Goal: Task Accomplishment & Management: Complete application form

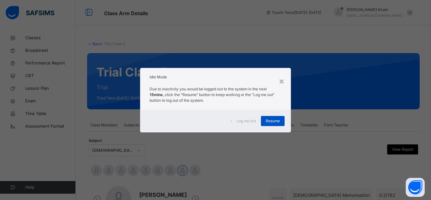
click at [274, 121] on span "Resume" at bounding box center [272, 121] width 14 height 6
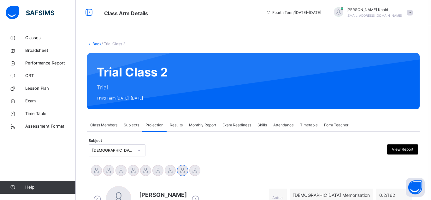
click at [136, 153] on div "[DEMOGRAPHIC_DATA] Memorisation (008)" at bounding box center [117, 150] width 57 height 12
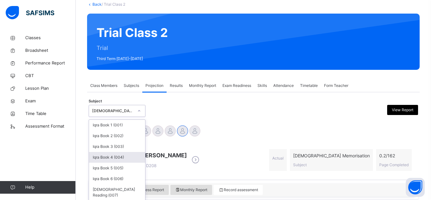
scroll to position [48, 0]
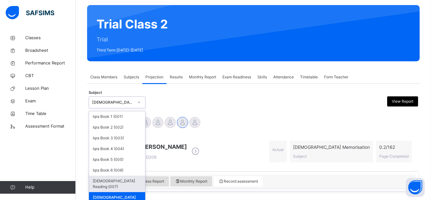
click at [132, 183] on div "[DEMOGRAPHIC_DATA] Reading (007)" at bounding box center [117, 183] width 56 height 16
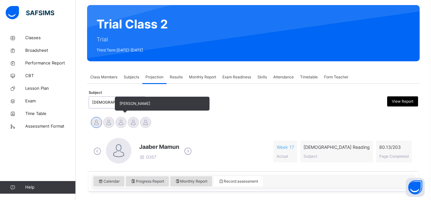
click at [124, 126] on div at bounding box center [120, 122] width 11 height 11
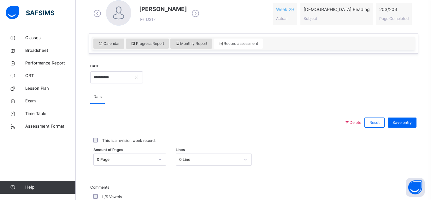
scroll to position [184, 0]
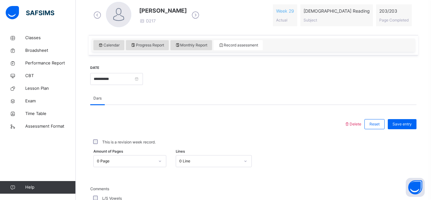
click at [127, 126] on div at bounding box center [216, 124] width 247 height 16
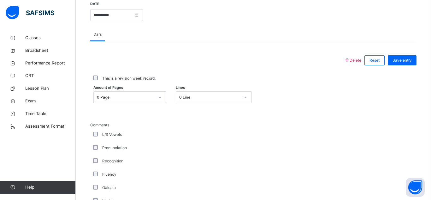
click at [122, 96] on div "0 Page" at bounding box center [126, 97] width 58 height 6
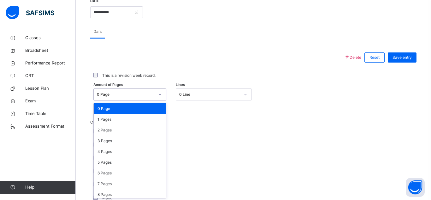
scroll to position [251, 0]
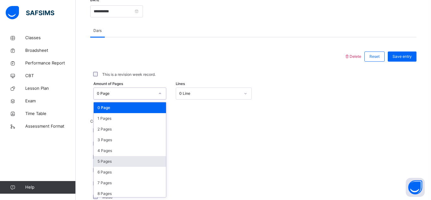
click at [127, 157] on div "5 Pages" at bounding box center [130, 161] width 72 height 11
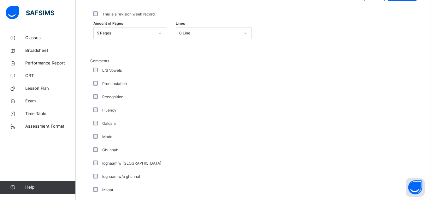
scroll to position [512, 0]
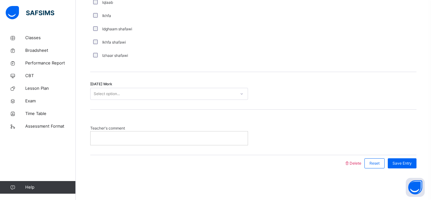
click at [102, 96] on div "Select option..." at bounding box center [107, 94] width 26 height 12
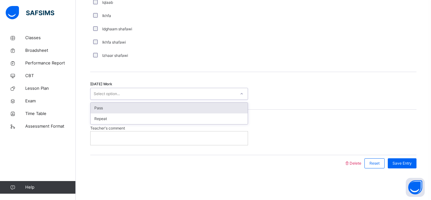
click at [103, 105] on div "Pass" at bounding box center [168, 107] width 157 height 11
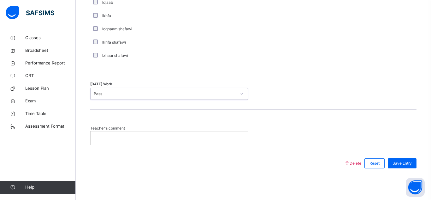
click at [117, 137] on p at bounding box center [169, 138] width 148 height 6
click at [413, 165] on div "Save Entry" at bounding box center [401, 163] width 29 height 10
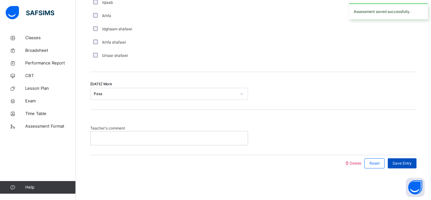
click at [413, 165] on div "Save Entry" at bounding box center [401, 163] width 29 height 10
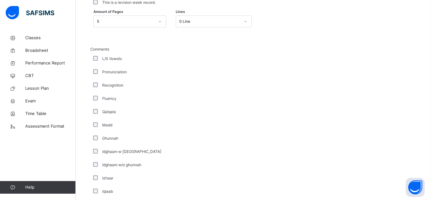
scroll to position [322, 0]
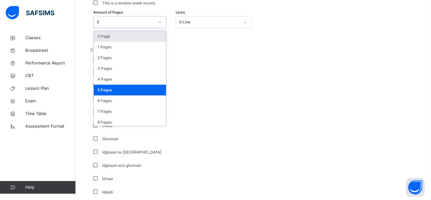
click at [149, 18] on div "5" at bounding box center [124, 22] width 60 height 10
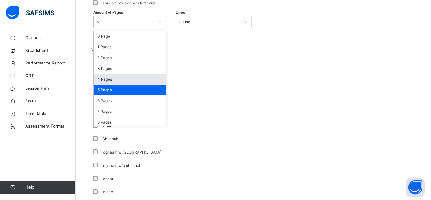
click at [130, 76] on div "4 Pages" at bounding box center [130, 79] width 72 height 11
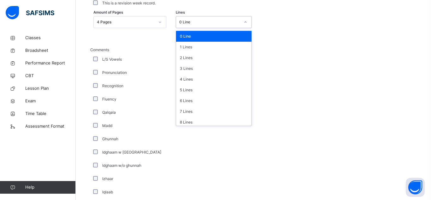
click at [190, 23] on div "0 Line" at bounding box center [209, 22] width 61 height 6
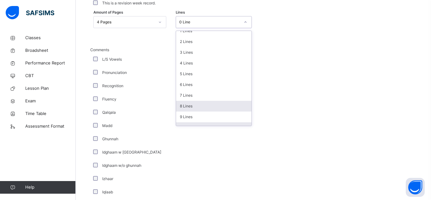
scroll to position [27, 0]
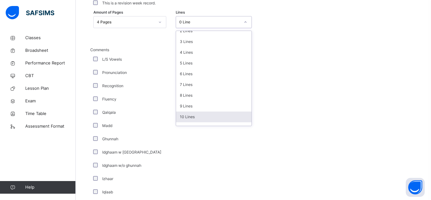
click at [192, 113] on div "10 Lines" at bounding box center [213, 116] width 75 height 11
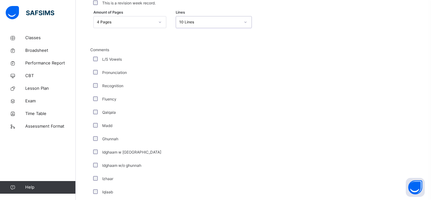
click at [192, 113] on div "Qalqala" at bounding box center [169, 112] width 154 height 6
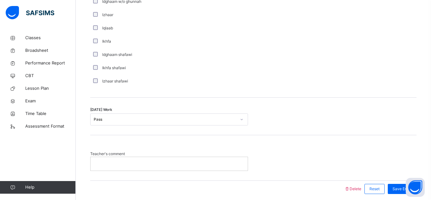
scroll to position [486, 0]
click at [401, 184] on div "Save Entry" at bounding box center [401, 188] width 29 height 10
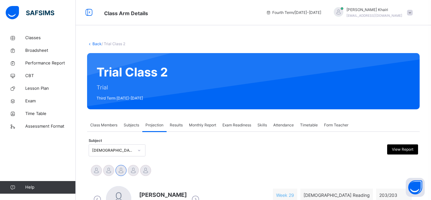
click at [111, 150] on div "[DEMOGRAPHIC_DATA] Reading (007)" at bounding box center [117, 150] width 57 height 12
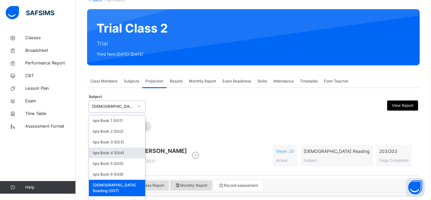
scroll to position [48, 0]
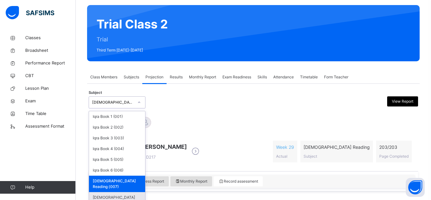
click at [127, 192] on div "[DEMOGRAPHIC_DATA] Memorisation (008)" at bounding box center [117, 200] width 56 height 16
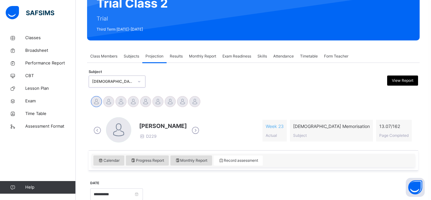
scroll to position [70, 0]
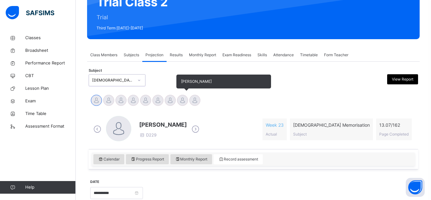
click at [177, 103] on div "[PERSON_NAME]" at bounding box center [182, 101] width 12 height 14
click at [179, 101] on div at bounding box center [182, 100] width 11 height 11
click at [179, 103] on div at bounding box center [182, 100] width 11 height 11
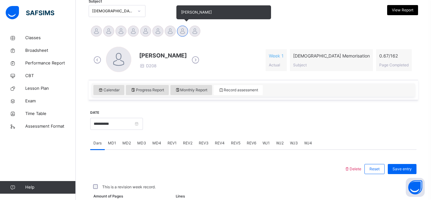
scroll to position [151, 0]
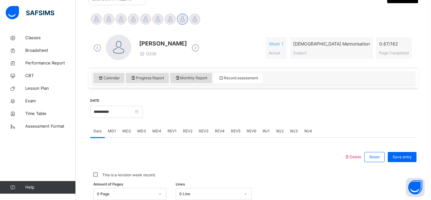
click at [155, 132] on span "MD4" at bounding box center [156, 131] width 9 height 6
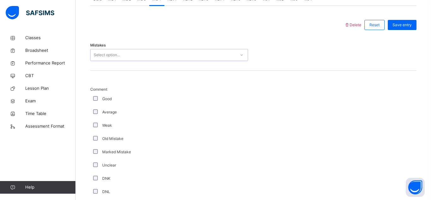
scroll to position [290, 0]
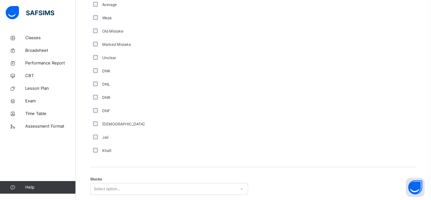
click at [215, 81] on div "DNL" at bounding box center [169, 84] width 158 height 13
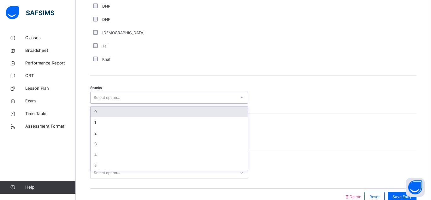
scroll to position [481, 0]
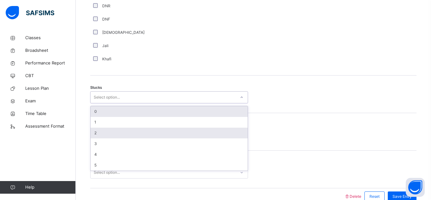
click at [129, 133] on div "2" at bounding box center [168, 132] width 157 height 11
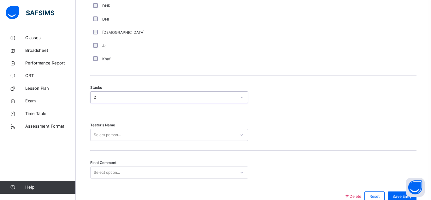
scroll to position [514, 0]
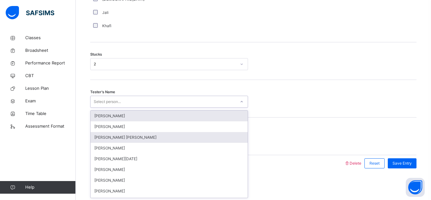
click at [223, 141] on div "Yahya Azam Mohamed" at bounding box center [168, 137] width 157 height 11
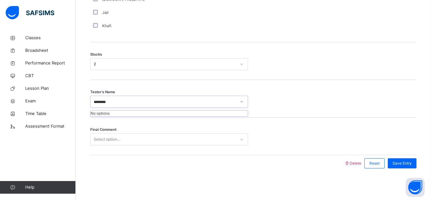
type input "******"
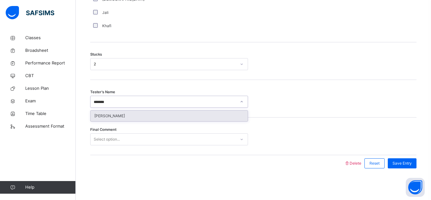
click at [127, 117] on div "[PERSON_NAME]" at bounding box center [168, 115] width 157 height 11
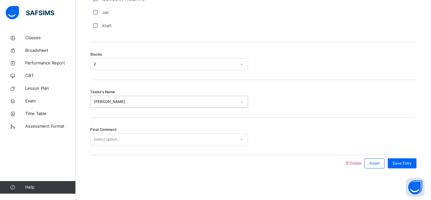
click at [126, 136] on div "Select option..." at bounding box center [162, 139] width 145 height 10
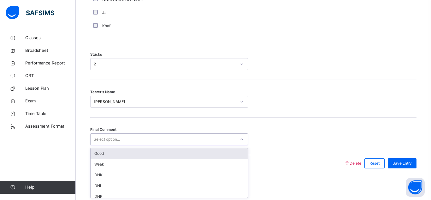
click at [126, 156] on div "Good" at bounding box center [168, 153] width 157 height 11
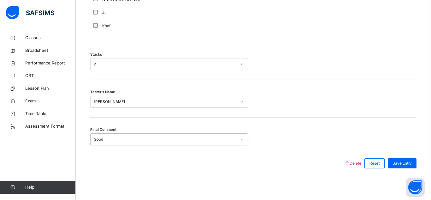
click at [115, 147] on div "Final Comment option Good, selected. 0 results available. Select is focused ,ty…" at bounding box center [253, 136] width 326 height 38
click at [103, 129] on span "Final Comment" at bounding box center [103, 129] width 26 height 5
click at [105, 136] on div "Good" at bounding box center [162, 139] width 145 height 10
type input "*"
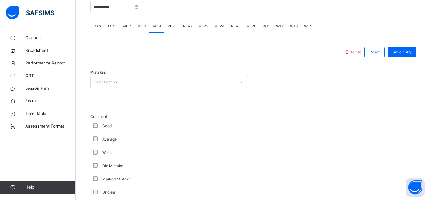
scroll to position [239, 0]
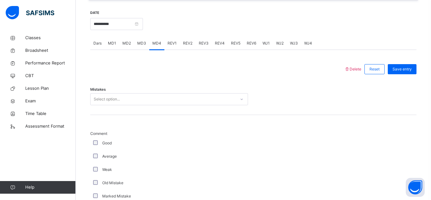
type input "****"
click at [125, 97] on div "Select option..." at bounding box center [162, 99] width 145 height 10
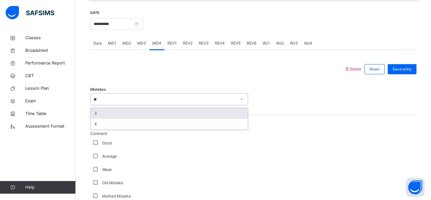
type input "**"
click at [243, 92] on div "Mistakes option 3 focused, 4 of 7. 2 results available for search term 67. Use …" at bounding box center [253, 96] width 326 height 38
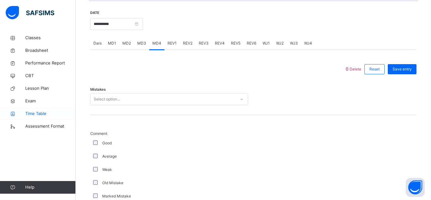
scroll to position [514, 0]
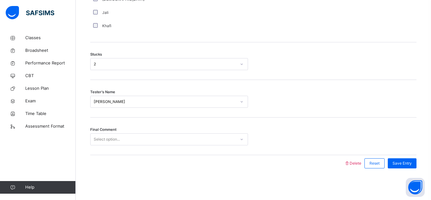
click at [179, 56] on div "Stucks 2" at bounding box center [253, 61] width 326 height 38
click at [180, 58] on div "2" at bounding box center [169, 64] width 158 height 12
click at [160, 166] on div at bounding box center [216, 163] width 247 height 16
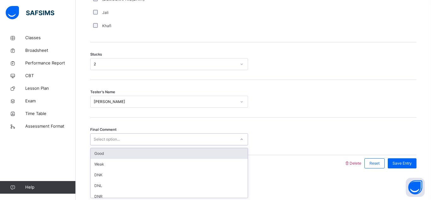
click at [229, 136] on div "Select option..." at bounding box center [162, 139] width 145 height 10
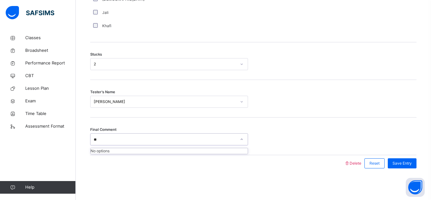
type input "*"
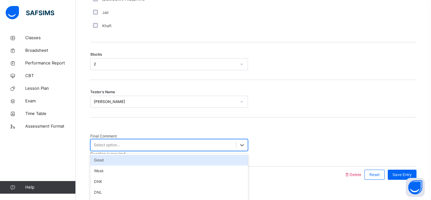
click at [162, 154] on div "Good" at bounding box center [169, 159] width 158 height 11
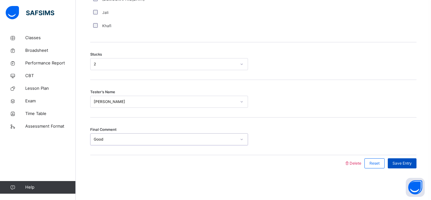
click at [399, 164] on span "Save Entry" at bounding box center [401, 163] width 19 height 6
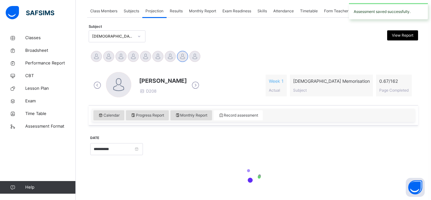
scroll to position [119, 0]
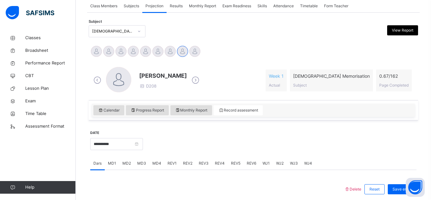
click at [281, 143] on div "Class Arm Details Fourth Term / 2024-2025 Hafiz Yusuf Khairi yusufkhoiri3011@gm…" at bounding box center [215, 117] width 431 height 473
click at [0, 0] on div "× Idle Mode Due to inactivity you would be logged out to the system in the next…" at bounding box center [0, 0] width 0 height 0
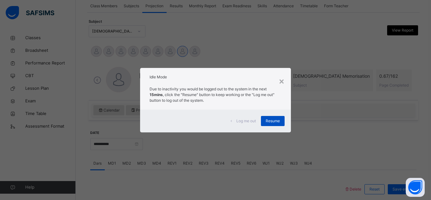
click at [269, 118] on span "Resume" at bounding box center [272, 121] width 14 height 6
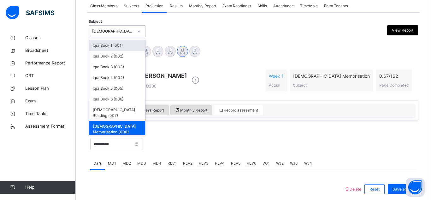
click at [111, 30] on div "[DEMOGRAPHIC_DATA] Memorisation (008)" at bounding box center [113, 31] width 42 height 6
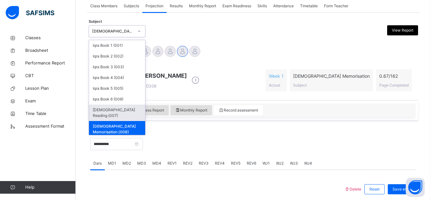
click at [109, 106] on div "[DEMOGRAPHIC_DATA] Reading (007)" at bounding box center [117, 112] width 56 height 16
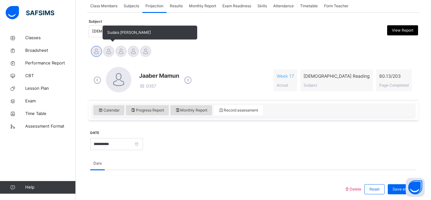
click at [107, 50] on div at bounding box center [108, 51] width 11 height 11
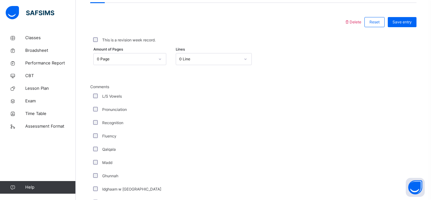
scroll to position [295, 0]
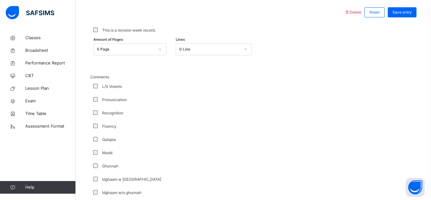
click at [117, 47] on div "0 Page" at bounding box center [126, 49] width 58 height 6
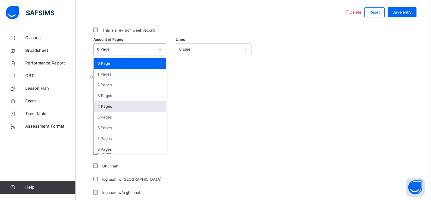
click at [123, 104] on div "4 Pages" at bounding box center [130, 106] width 72 height 11
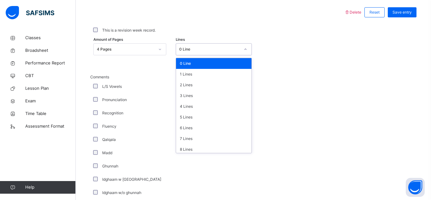
click at [200, 48] on div "0 Line" at bounding box center [209, 49] width 61 height 6
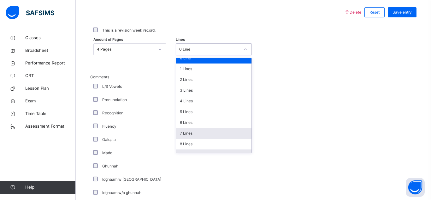
scroll to position [48, 0]
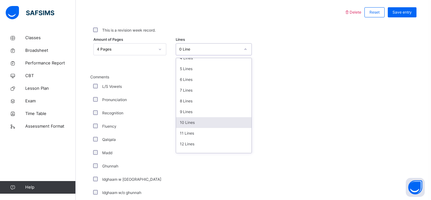
click at [195, 125] on div "10 Lines" at bounding box center [213, 122] width 75 height 11
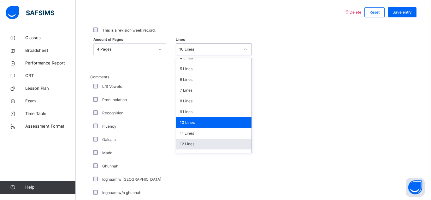
click at [315, 130] on div "Comments L/S Vowels Pronunciation Recognition Fluency Qalqala Madd Ghunnah Idgh…" at bounding box center [253, 176] width 326 height 204
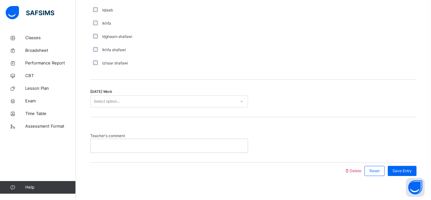
scroll to position [512, 0]
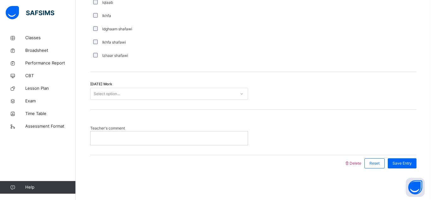
click at [183, 91] on div "Select option..." at bounding box center [162, 94] width 145 height 10
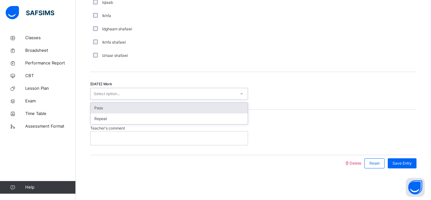
click at [181, 108] on div "Pass" at bounding box center [168, 107] width 157 height 11
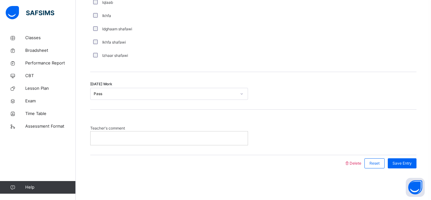
click at [165, 137] on p at bounding box center [169, 138] width 148 height 6
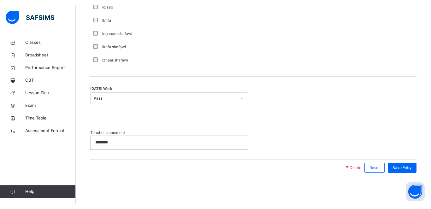
scroll to position [502, 0]
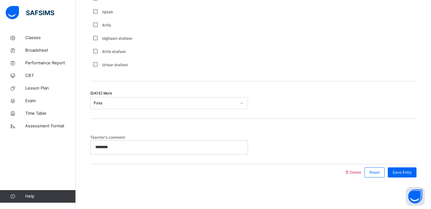
click at [183, 153] on div "********" at bounding box center [168, 147] width 157 height 13
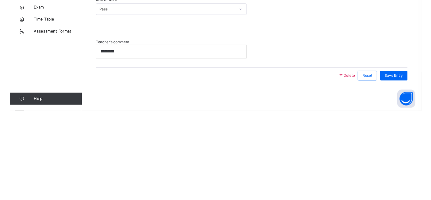
scroll to position [503, 0]
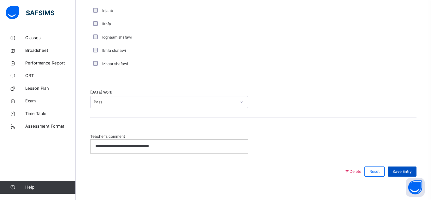
click at [400, 169] on span "Save Entry" at bounding box center [401, 171] width 19 height 6
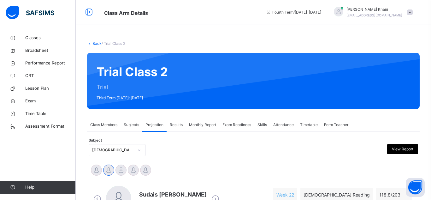
scroll to position [0, 0]
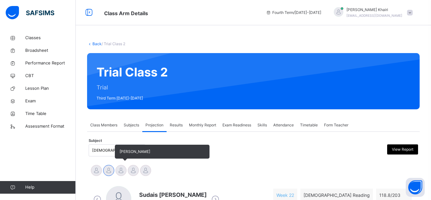
click at [119, 169] on div at bounding box center [120, 170] width 11 height 11
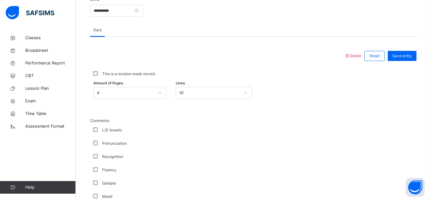
scroll to position [257, 0]
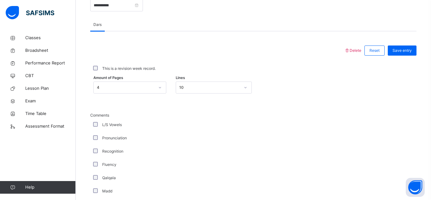
click at [118, 91] on div "4" at bounding box center [124, 88] width 60 height 10
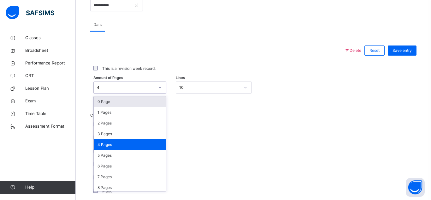
click at [118, 91] on div "4" at bounding box center [124, 88] width 60 height 10
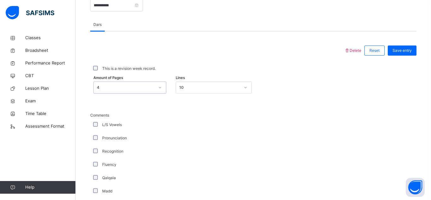
click at [121, 83] on div "4" at bounding box center [124, 88] width 60 height 10
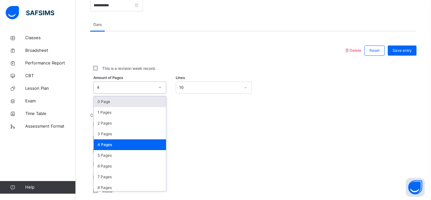
click at [121, 83] on div "4" at bounding box center [124, 88] width 60 height 10
click at [99, 86] on div "4" at bounding box center [126, 87] width 58 height 6
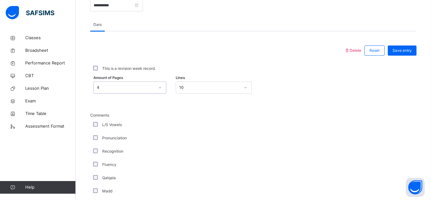
click at [99, 86] on div "4" at bounding box center [126, 87] width 58 height 6
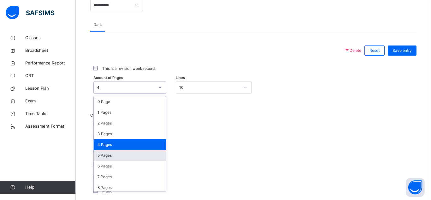
click at [100, 154] on div "5 Pages" at bounding box center [130, 155] width 72 height 11
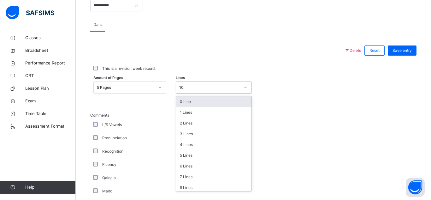
click at [198, 87] on div "10" at bounding box center [209, 87] width 61 height 6
click at [185, 99] on div "0 Line" at bounding box center [213, 101] width 75 height 11
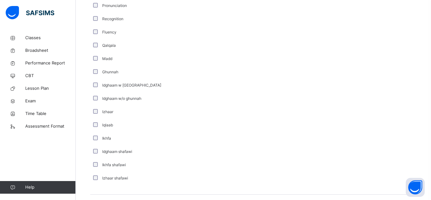
scroll to position [388, 0]
click at [173, 177] on div "Izhaar shafawi" at bounding box center [169, 179] width 154 height 6
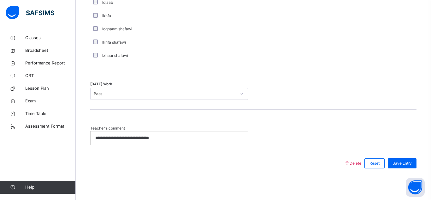
click at [170, 140] on p "**********" at bounding box center [169, 138] width 148 height 6
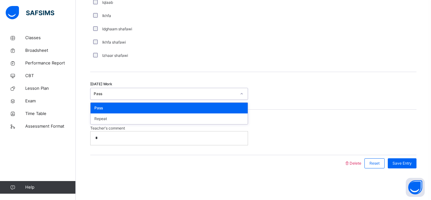
click at [152, 95] on div "Pass" at bounding box center [165, 94] width 142 height 6
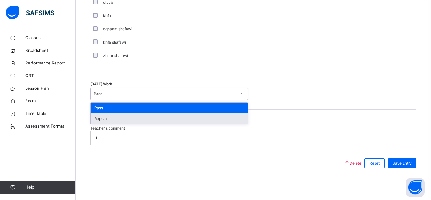
click at [149, 116] on div "Repeat" at bounding box center [168, 118] width 157 height 11
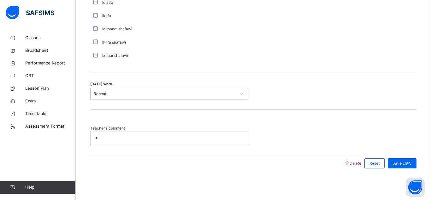
click at [146, 140] on p "*" at bounding box center [169, 138] width 148 height 6
click at [146, 140] on p "**********" at bounding box center [169, 138] width 148 height 6
click at [122, 140] on p "**********" at bounding box center [169, 138] width 148 height 6
click at [196, 144] on div "**********" at bounding box center [168, 137] width 157 height 13
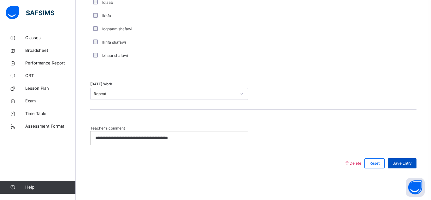
click at [402, 164] on span "Save Entry" at bounding box center [401, 163] width 19 height 6
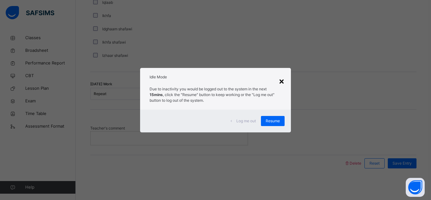
click at [282, 78] on div "×" at bounding box center [281, 80] width 6 height 13
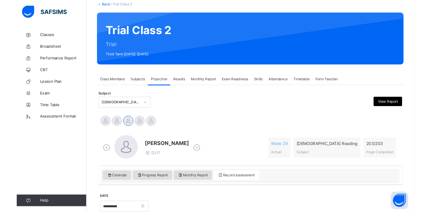
scroll to position [39, 0]
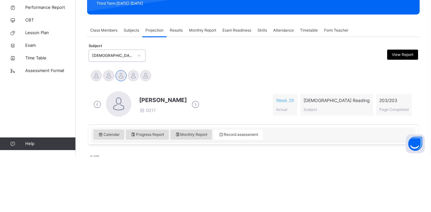
click at [167, 106] on div "Subject option Quran Reading (007), selected. 0 results available. Select is fo…" at bounding box center [253, 111] width 329 height 12
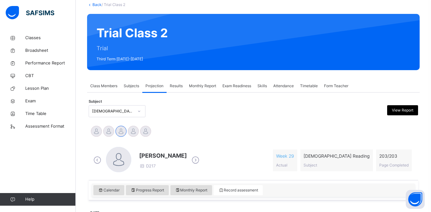
click at [125, 52] on div "Trial Class 2 Trial Third Term 2024-2025" at bounding box center [253, 42] width 332 height 56
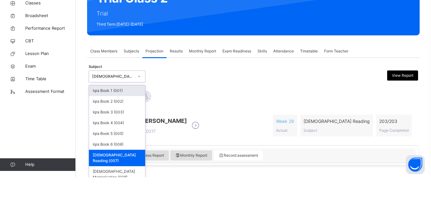
click at [165, 151] on span "[PERSON_NAME]" at bounding box center [163, 155] width 48 height 9
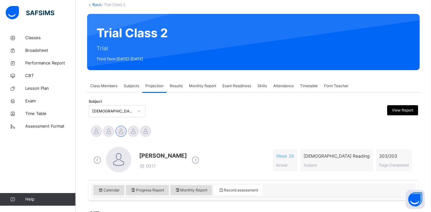
click at [123, 59] on div "Trial Class 2 Trial Third Term 2024-2025" at bounding box center [253, 42] width 332 height 56
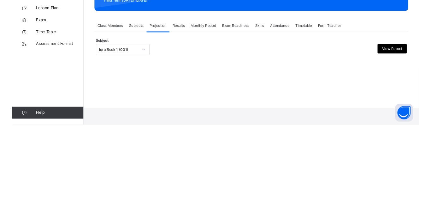
scroll to position [0, 0]
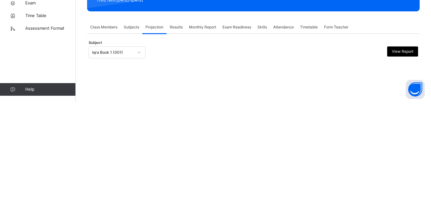
click at [136, 147] on div "Iqra Book 1 (001)" at bounding box center [117, 150] width 57 height 12
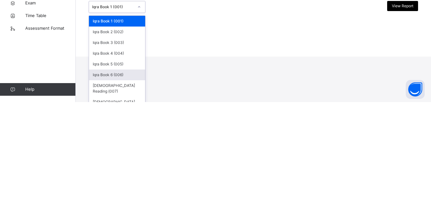
click at [135, 169] on div "Iqra Book 6 (006)" at bounding box center [117, 172] width 56 height 11
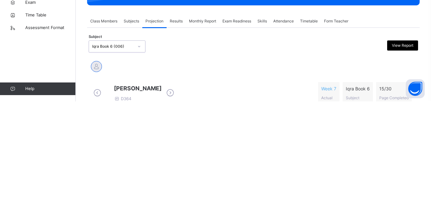
scroll to position [45, 0]
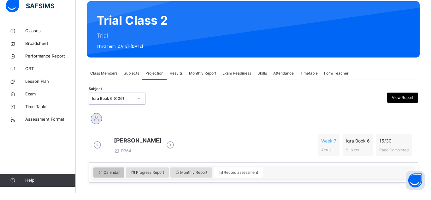
click at [103, 182] on icon at bounding box center [100, 179] width 5 height 6
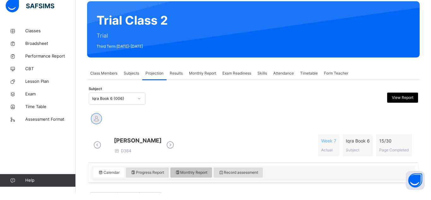
click at [182, 182] on span "Monthly Report" at bounding box center [191, 179] width 32 height 6
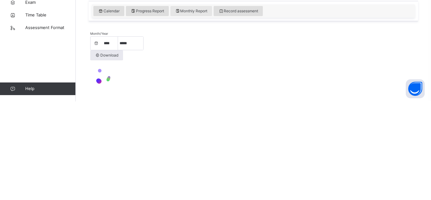
scroll to position [121, 0]
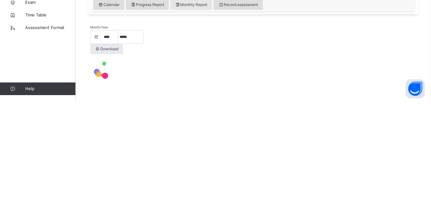
select select "****"
select select "*"
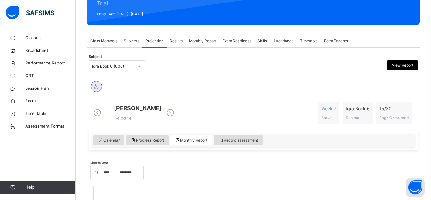
scroll to position [82, 0]
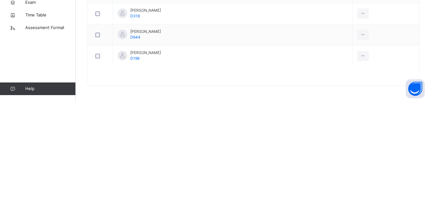
scroll to position [358, 0]
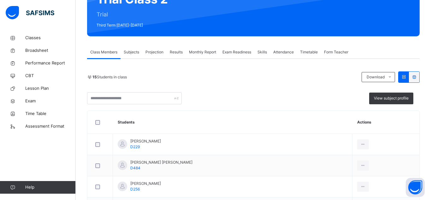
scroll to position [72, 0]
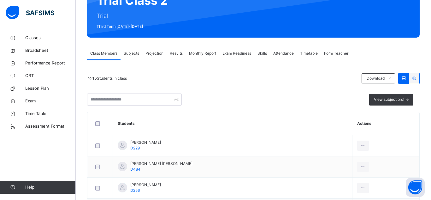
click at [155, 53] on span "Projection" at bounding box center [154, 53] width 18 height 6
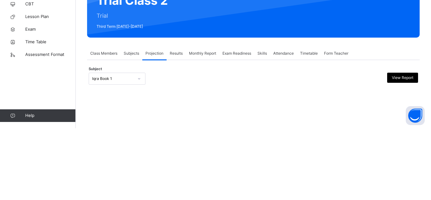
scroll to position [45, 0]
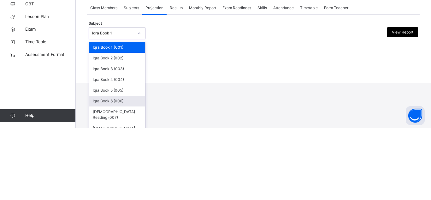
click at [125, 173] on div "Iqra Book 6 (006)" at bounding box center [117, 172] width 56 height 11
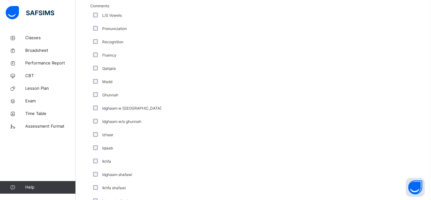
scroll to position [362, 0]
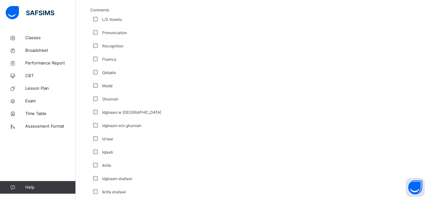
click at [119, 21] on label "L/S Vowels" at bounding box center [112, 20] width 20 height 6
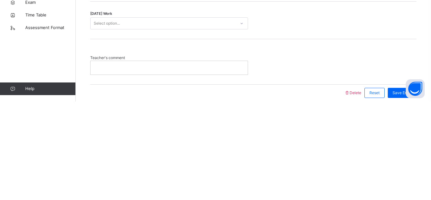
scroll to position [491, 0]
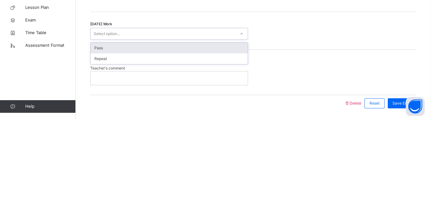
click at [143, 126] on div "Pass" at bounding box center [168, 128] width 157 height 11
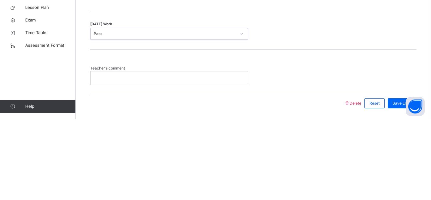
click at [142, 156] on p at bounding box center [169, 159] width 148 height 6
click at [395, 186] on span "Save Entry" at bounding box center [401, 184] width 19 height 6
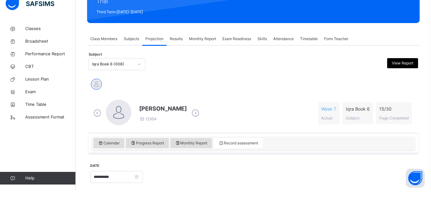
scroll to position [76, 0]
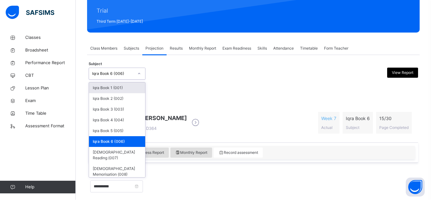
click at [122, 76] on div "Iqra Book 6 (006)" at bounding box center [113, 74] width 42 height 6
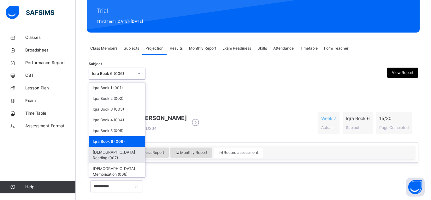
click at [103, 151] on div "[DEMOGRAPHIC_DATA] Reading (007)" at bounding box center [117, 155] width 56 height 16
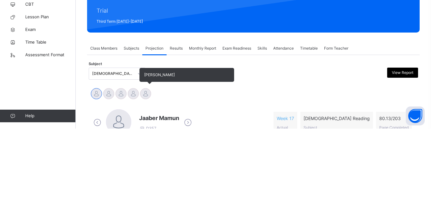
click at [145, 164] on div at bounding box center [145, 164] width 11 height 11
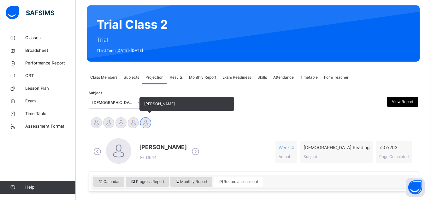
scroll to position [46, 0]
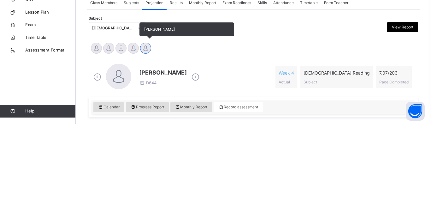
click at [145, 174] on div "Calendar Progress Report Monthly Report Record assessment" at bounding box center [253, 183] width 329 height 20
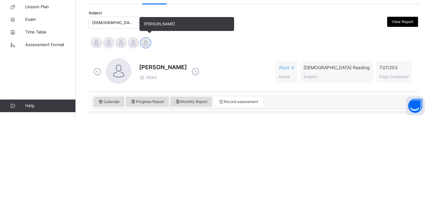
click at [145, 174] on div "Calendar Progress Report Monthly Report Record assessment" at bounding box center [253, 183] width 329 height 20
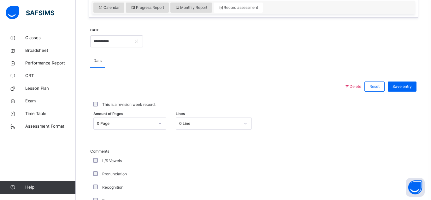
scroll to position [216, 0]
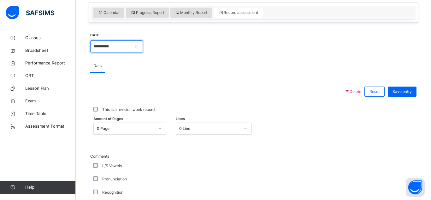
click at [143, 45] on input "**********" at bounding box center [116, 46] width 53 height 12
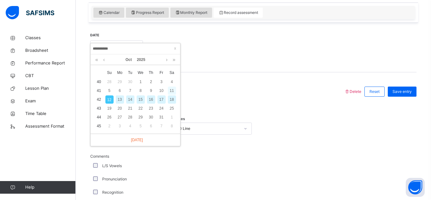
click at [169, 89] on div "11" at bounding box center [172, 90] width 8 height 8
type input "**********"
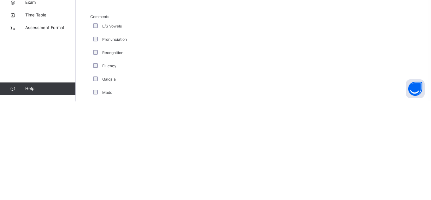
scroll to position [259, 0]
click at [97, 159] on div "Fluency" at bounding box center [169, 162] width 158 height 13
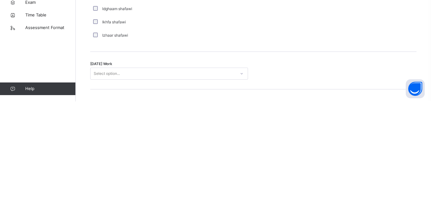
click at [118, 171] on div "Select option..." at bounding box center [107, 172] width 26 height 12
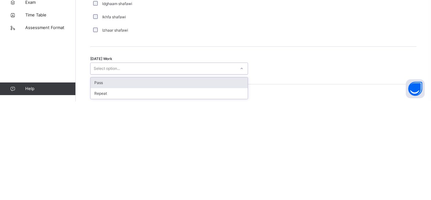
scroll to position [439, 0]
click at [118, 177] on div "Pass" at bounding box center [168, 180] width 157 height 11
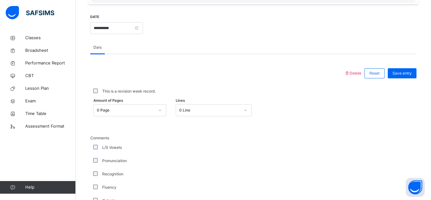
scroll to position [234, 0]
click at [125, 117] on div "0 Page" at bounding box center [129, 111] width 73 height 12
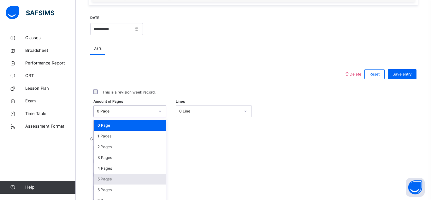
scroll to position [251, 0]
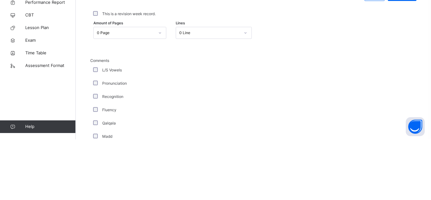
click at [190, 128] on div "L/S Vowels" at bounding box center [169, 131] width 154 height 6
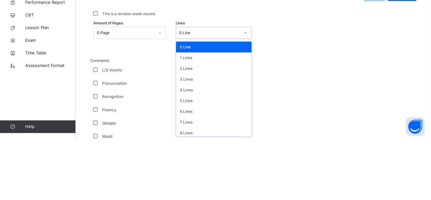
click at [212, 92] on div "0 Line" at bounding box center [209, 93] width 61 height 6
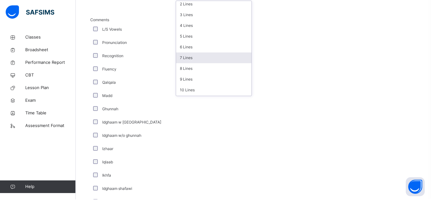
scroll to position [34, 0]
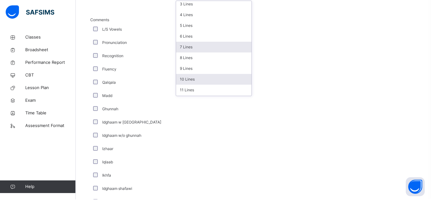
click at [197, 82] on div "10 Lines" at bounding box center [213, 79] width 75 height 11
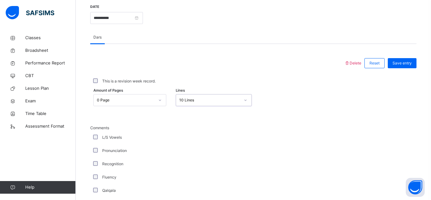
scroll to position [237, 0]
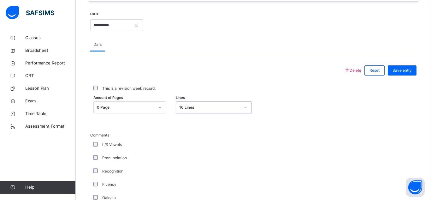
click at [402, 82] on div "This is a revision week record." at bounding box center [253, 88] width 326 height 13
click at [398, 73] on span "Save entry" at bounding box center [401, 70] width 19 height 6
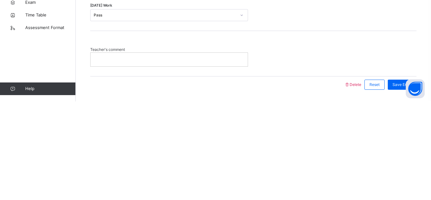
scroll to position [512, 0]
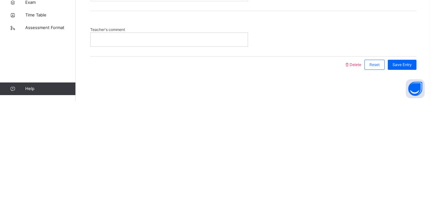
click at [183, 139] on p at bounding box center [169, 138] width 148 height 6
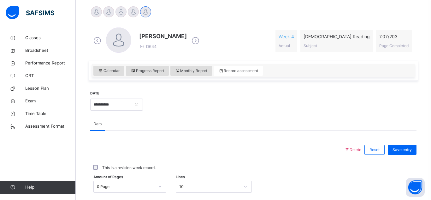
scroll to position [155, 0]
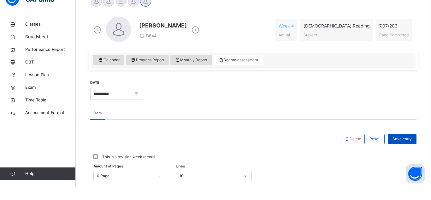
click at [399, 155] on span "Save entry" at bounding box center [401, 152] width 19 height 6
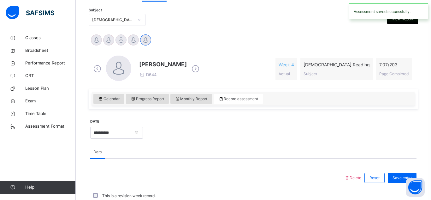
scroll to position [129, 0]
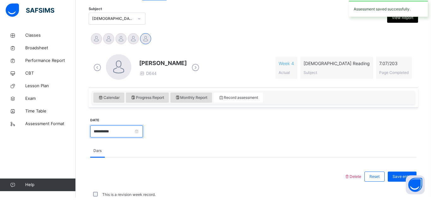
click at [136, 131] on input "**********" at bounding box center [116, 134] width 53 height 12
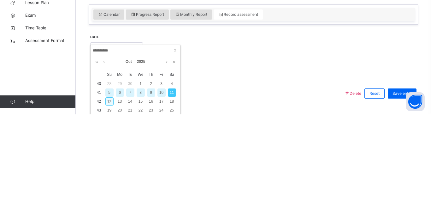
click at [108, 188] on div "12" at bounding box center [109, 187] width 8 height 8
type input "**********"
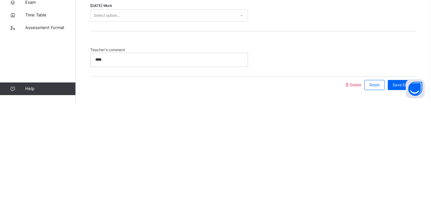
scroll to position [512, 0]
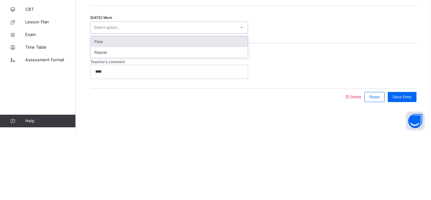
click at [186, 107] on div "Pass" at bounding box center [168, 107] width 157 height 11
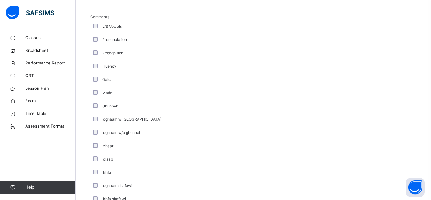
scroll to position [353, 0]
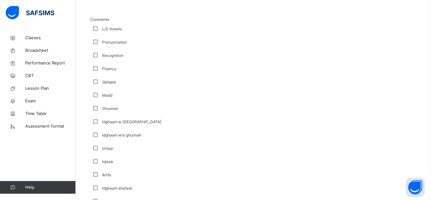
click at [89, 98] on div "**********" at bounding box center [253, 112] width 329 height 453
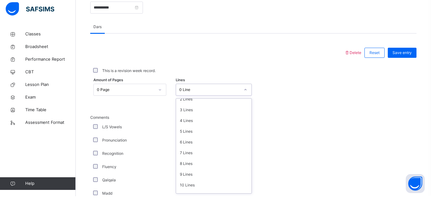
scroll to position [77, 0]
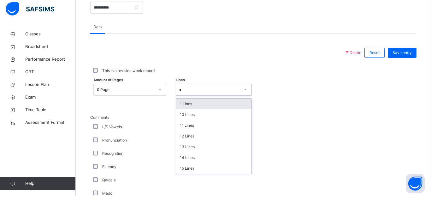
type input "**"
click at [235, 111] on div "10 Lines" at bounding box center [213, 107] width 75 height 11
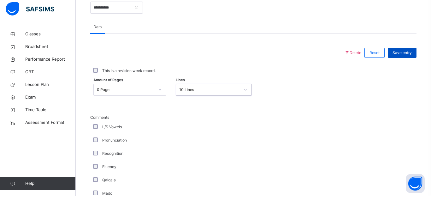
click at [401, 57] on span "Save entry" at bounding box center [401, 57] width 19 height 6
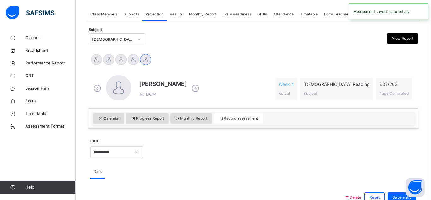
scroll to position [110, 0]
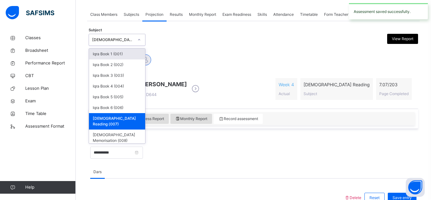
click at [124, 55] on div "Iqra Book 1 (001)" at bounding box center [117, 54] width 56 height 11
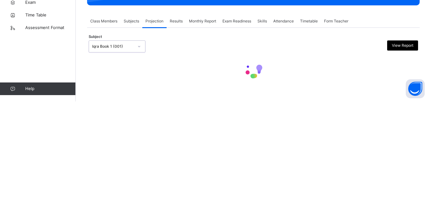
scroll to position [0, 0]
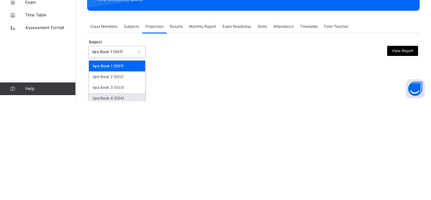
click at [139, 149] on div "option Iqra Book 1 (001), selected. option Iqra Book 4 (004) focused, 4 of 8. 8…" at bounding box center [117, 150] width 57 height 12
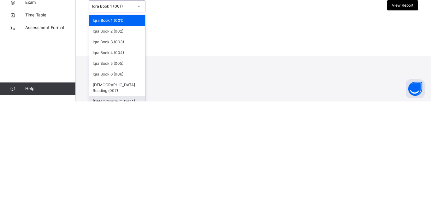
click at [109, 194] on div "[DEMOGRAPHIC_DATA] Memorisation (008)" at bounding box center [117, 202] width 56 height 16
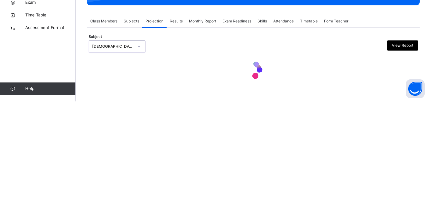
click at [230, 175] on div at bounding box center [253, 168] width 329 height 27
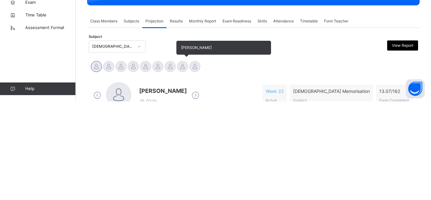
click at [183, 166] on div at bounding box center [182, 164] width 11 height 11
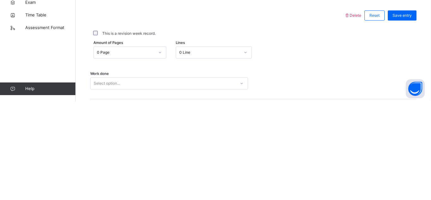
scroll to position [195, 0]
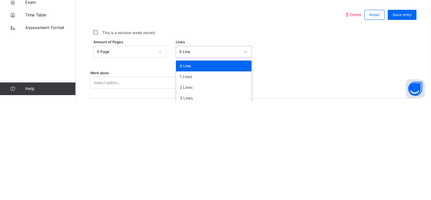
click at [215, 148] on div "option 0 Line focused, 1 of 16. 16 results available. Use Up and Down to choose…" at bounding box center [214, 150] width 76 height 12
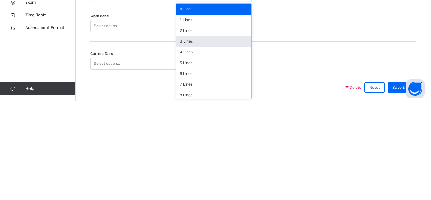
click at [202, 141] on div "3 Lines" at bounding box center [213, 139] width 75 height 11
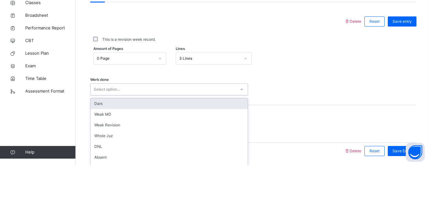
scroll to position [274, 0]
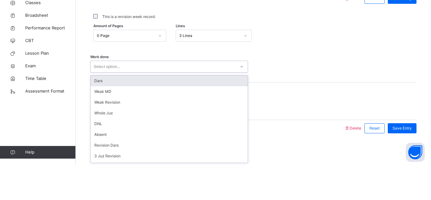
click at [154, 107] on div "option Dars focused, 1 of 14. 14 results available. Use Up and Down to choose o…" at bounding box center [169, 102] width 158 height 12
click at [142, 111] on div "Dars" at bounding box center [168, 115] width 157 height 11
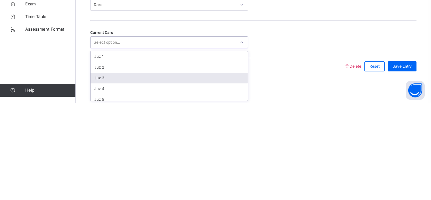
scroll to position [272, 0]
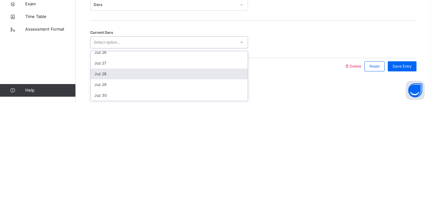
click at [127, 172] on div "Juz 28" at bounding box center [168, 170] width 157 height 11
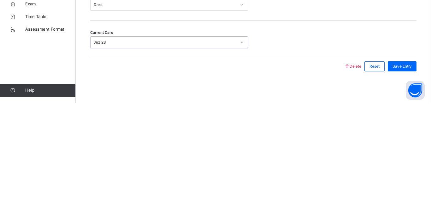
click at [119, 136] on div "Juz 28" at bounding box center [162, 139] width 145 height 10
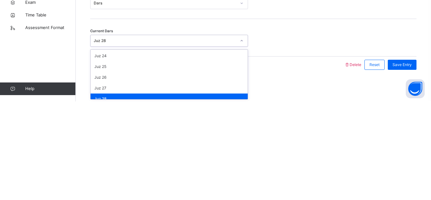
scroll to position [246, 0]
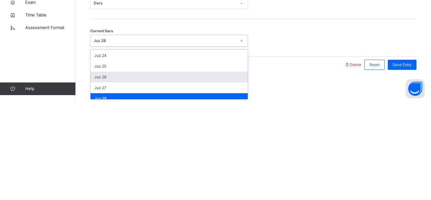
click at [112, 176] on div "Juz 26" at bounding box center [168, 175] width 157 height 11
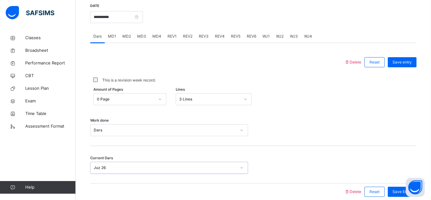
scroll to position [244, 0]
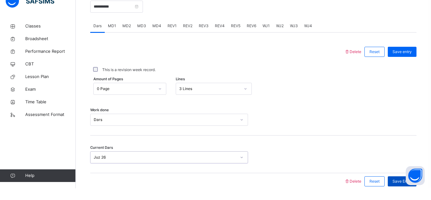
click at [398, 195] on div "Save Entry" at bounding box center [401, 193] width 29 height 10
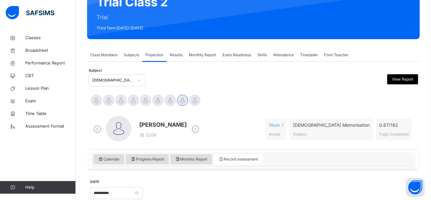
scroll to position [32, 0]
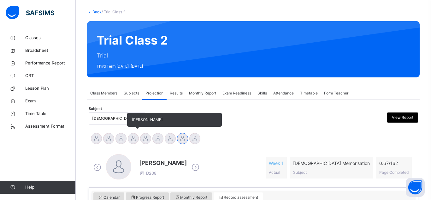
click at [130, 137] on div at bounding box center [133, 138] width 11 height 11
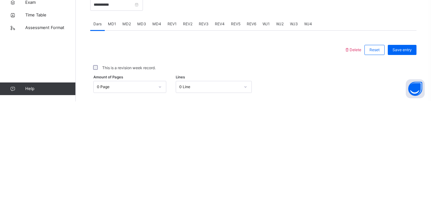
scroll to position [160, 0]
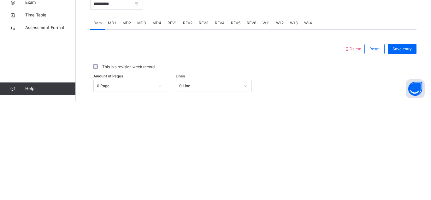
click at [100, 170] on div "This is a revision week record." at bounding box center [253, 165] width 326 height 13
click at [308, 122] on span "WJ4" at bounding box center [308, 122] width 8 height 6
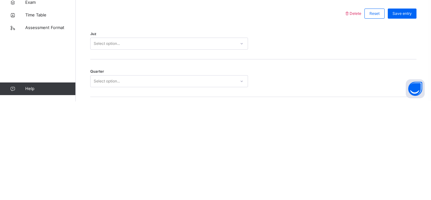
scroll to position [208, 0]
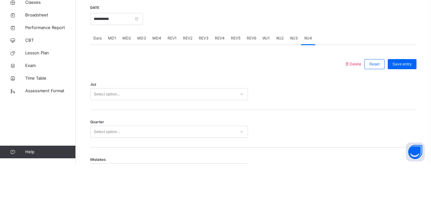
click at [97, 72] on span "Dars" at bounding box center [97, 74] width 8 height 6
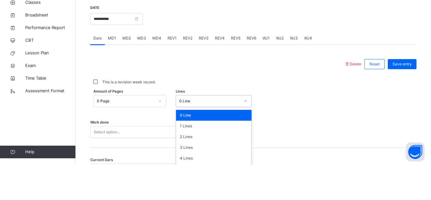
click at [185, 135] on div "option 0 Line focused, 1 of 16. 16 results available. Use Up and Down to choose…" at bounding box center [214, 136] width 76 height 12
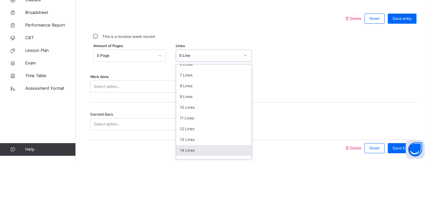
scroll to position [77, 0]
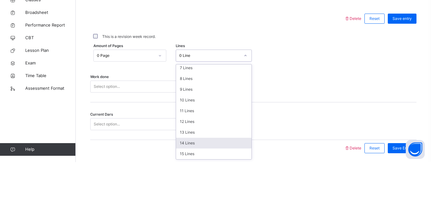
click at [197, 181] on div "14 Lines" at bounding box center [213, 180] width 75 height 11
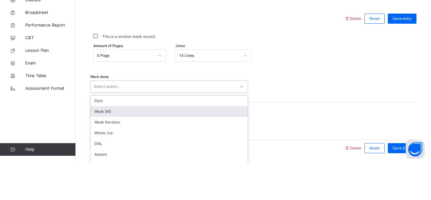
scroll to position [274, 0]
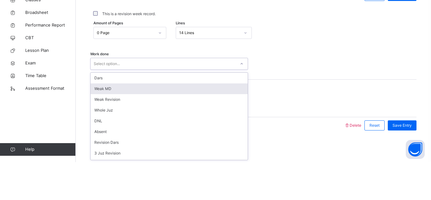
click at [161, 107] on div "option [PERSON_NAME] MD focused, 2 of 14. 14 results available. Use Up and Down…" at bounding box center [169, 102] width 158 height 12
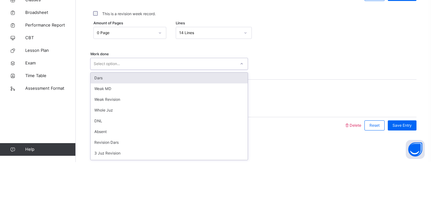
click at [215, 113] on div "Dars" at bounding box center [168, 115] width 157 height 11
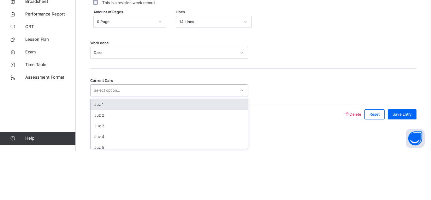
click at [180, 146] on div "Current Dars option Juz 1 focused, 1 of 30. 30 results available. Use Up and Do…" at bounding box center [253, 136] width 326 height 38
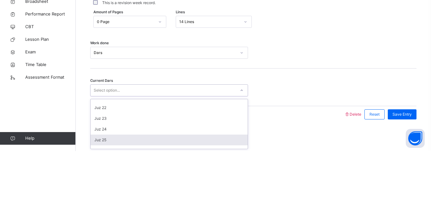
scroll to position [233, 0]
click at [176, 175] on div "Juz 25" at bounding box center [168, 177] width 157 height 11
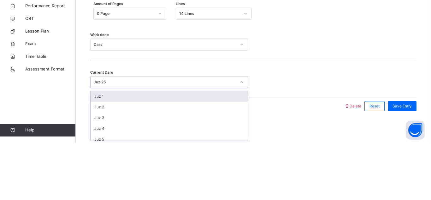
click at [160, 146] on div "Current Dars option Juz 25, selected. option Juz 1 focused, 1 of 30. 30 results…" at bounding box center [253, 136] width 326 height 38
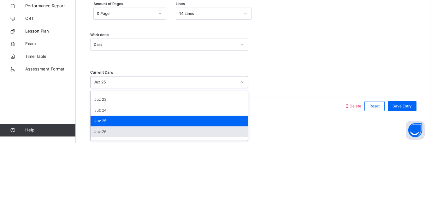
click at [144, 190] on div "Juz 26" at bounding box center [168, 188] width 157 height 11
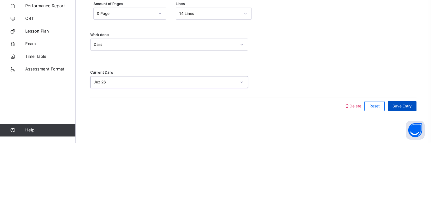
click at [392, 166] on div "Save Entry" at bounding box center [401, 163] width 29 height 10
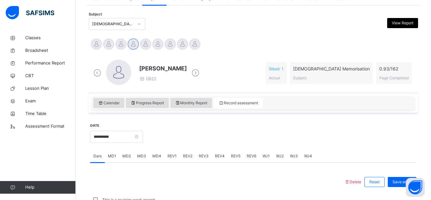
scroll to position [117, 0]
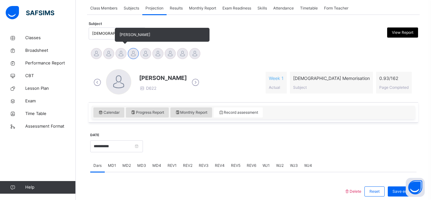
click at [121, 32] on span "[PERSON_NAME]" at bounding box center [134, 34] width 31 height 5
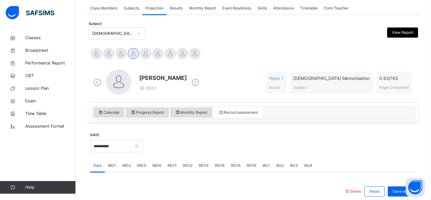
click at [99, 33] on div "[DEMOGRAPHIC_DATA] Memorisation (008)" at bounding box center [113, 34] width 42 height 6
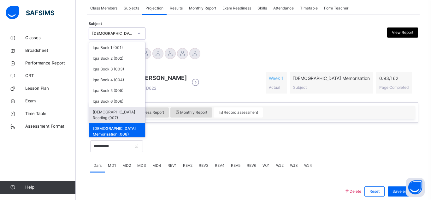
click at [135, 113] on div "[DEMOGRAPHIC_DATA] Reading (007)" at bounding box center [117, 115] width 56 height 16
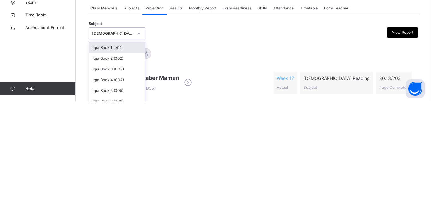
scroll to position [48, 0]
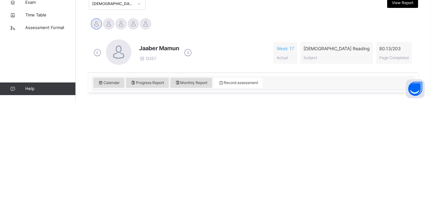
click at [248, 133] on div "Jaaber Mamun D357 Week 17 Actual [DEMOGRAPHIC_DATA] Reading Subject 80.13 / 203…" at bounding box center [253, 151] width 326 height 36
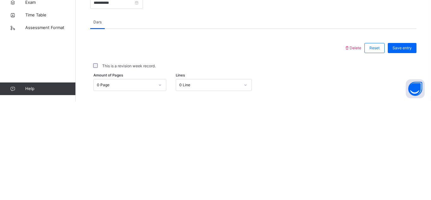
click at [153, 180] on div "0 Page" at bounding box center [129, 183] width 73 height 12
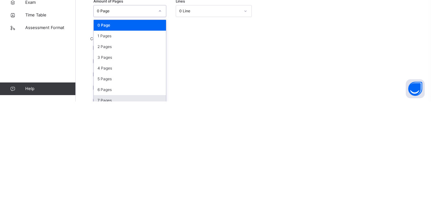
scroll to position [251, 0]
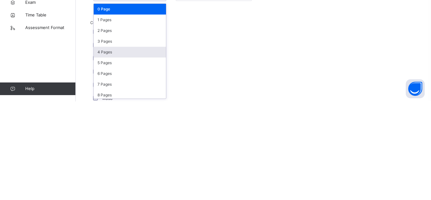
click at [151, 146] on div "4 Pages" at bounding box center [130, 150] width 72 height 11
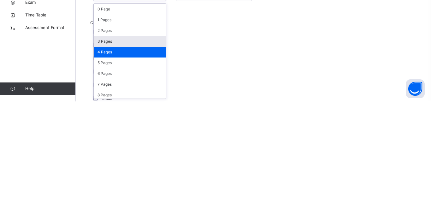
click at [174, 141] on div "Pronunciation" at bounding box center [169, 144] width 154 height 6
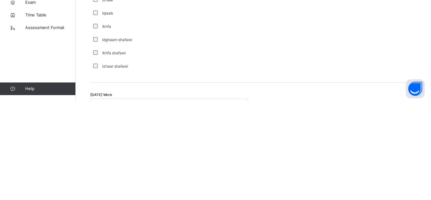
scroll to position [415, 0]
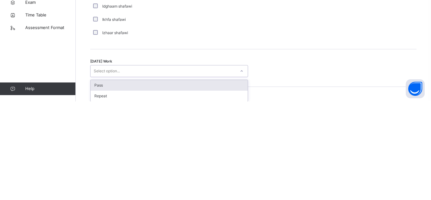
click at [137, 175] on div "option Pass focused, 1 of 2. 2 results available. Use Up and Down to choose opt…" at bounding box center [169, 169] width 158 height 12
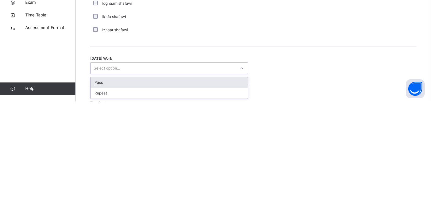
click at [135, 180] on div "Pass" at bounding box center [168, 180] width 157 height 11
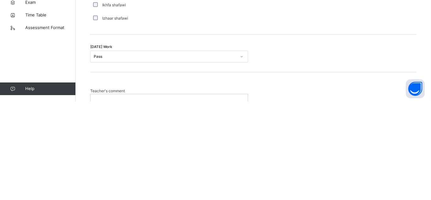
click at [317, 170] on div "Delete Reset Save entry This is a revision week record. Amount of Pages 4 Pages…" at bounding box center [253, 40] width 326 height 383
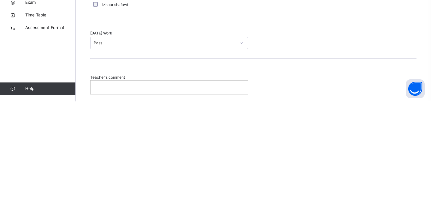
click at [154, 183] on p at bounding box center [169, 186] width 148 height 6
click at [342, 154] on div "[DATE] Work Pass" at bounding box center [253, 138] width 326 height 38
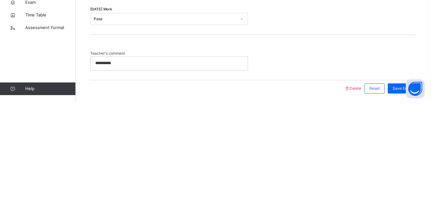
scroll to position [489, 0]
click at [390, 188] on div "Save Entry" at bounding box center [401, 185] width 29 height 10
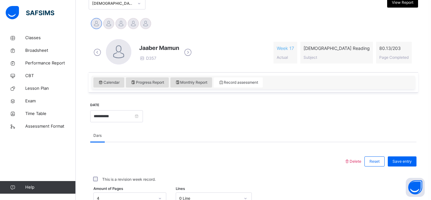
scroll to position [146, 0]
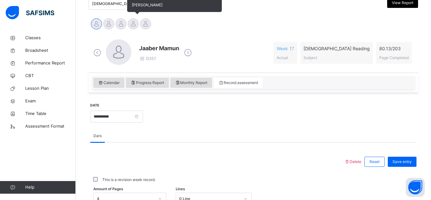
click at [134, 21] on div at bounding box center [133, 23] width 11 height 11
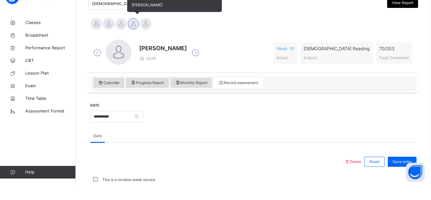
click at [134, 36] on div at bounding box center [133, 38] width 11 height 11
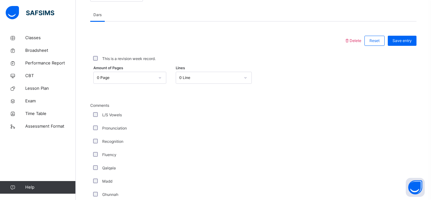
scroll to position [267, 0]
click at [143, 72] on div "0 Page" at bounding box center [129, 78] width 73 height 12
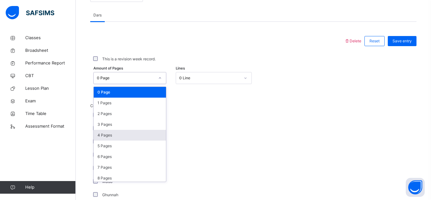
click at [148, 130] on div "4 Pages" at bounding box center [130, 135] width 72 height 11
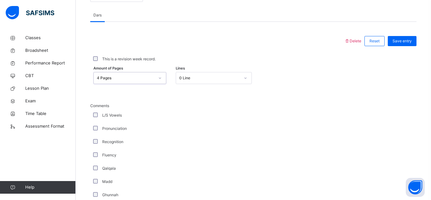
click at [207, 82] on div "0 Line" at bounding box center [207, 78] width 63 height 10
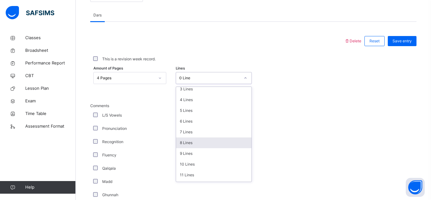
scroll to position [36, 0]
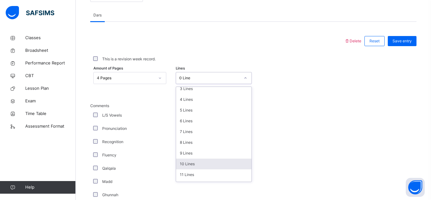
click at [203, 167] on div "10 Lines" at bounding box center [213, 163] width 75 height 11
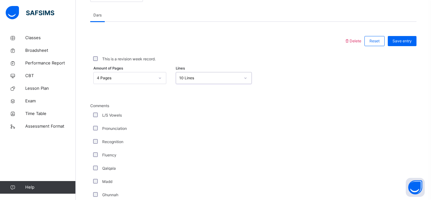
click at [98, 115] on div "L/S Vowels" at bounding box center [169, 115] width 154 height 6
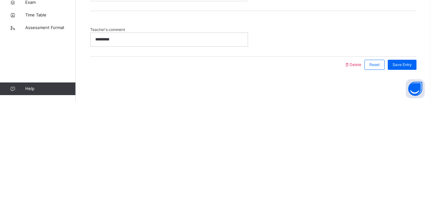
click at [156, 144] on div "*********" at bounding box center [168, 137] width 157 height 13
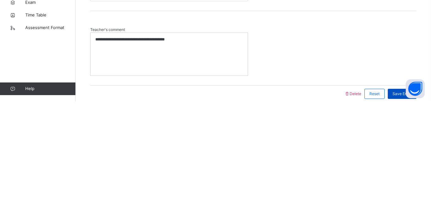
click at [402, 193] on span "Save Entry" at bounding box center [401, 192] width 19 height 6
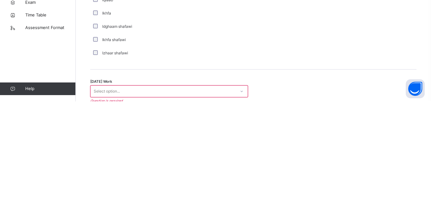
scroll to position [452, 0]
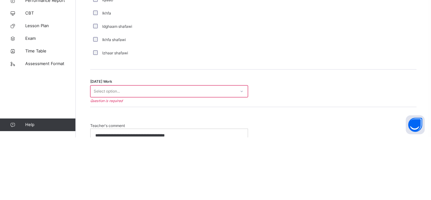
click at [234, 154] on div "Select option..." at bounding box center [162, 154] width 145 height 10
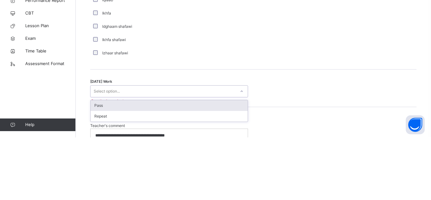
click at [236, 169] on div "Pass" at bounding box center [168, 167] width 157 height 11
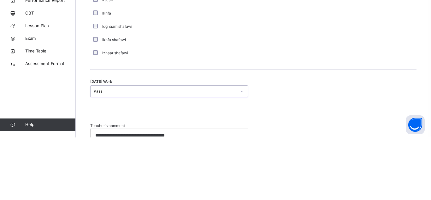
scroll to position [541, 0]
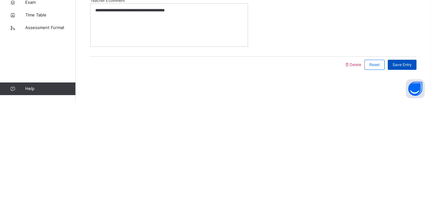
click at [405, 161] on span "Save Entry" at bounding box center [401, 163] width 19 height 6
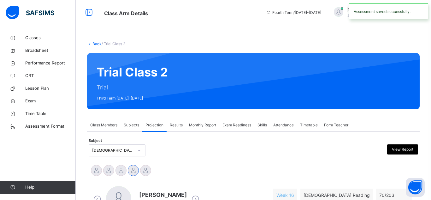
click at [396, 7] on div "Assessment saved successfully." at bounding box center [388, 11] width 79 height 16
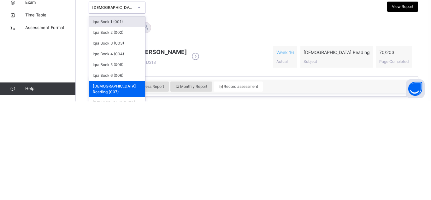
scroll to position [48, 0]
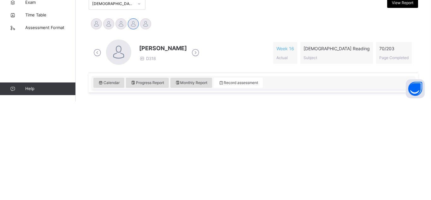
scroll to position [0, 0]
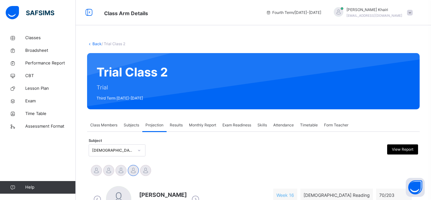
click at [101, 157] on div "Subject [DEMOGRAPHIC_DATA] Reading (007) View Report" at bounding box center [253, 150] width 329 height 18
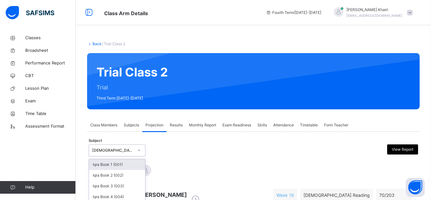
scroll to position [48, 0]
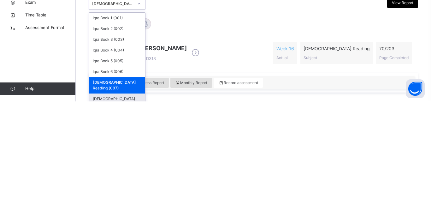
click at [123, 192] on div "[DEMOGRAPHIC_DATA] Memorisation (008)" at bounding box center [117, 200] width 56 height 16
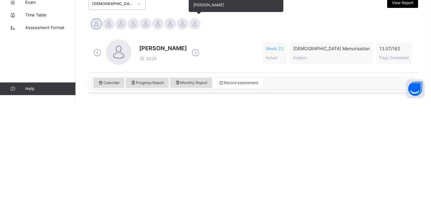
click at [192, 122] on div at bounding box center [194, 122] width 11 height 11
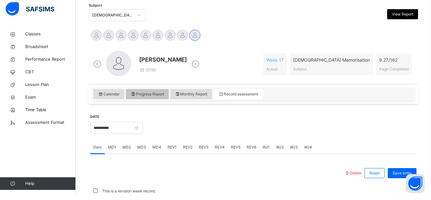
scroll to position [0, 0]
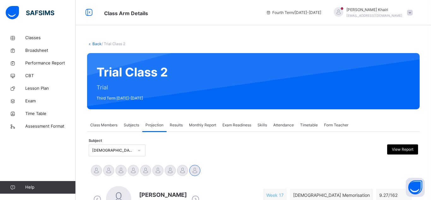
drag, startPoint x: 161, startPoint y: 181, endPoint x: 161, endPoint y: 83, distance: 98.0
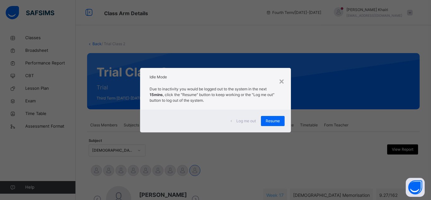
click at [161, 83] on div "Due to inactivity you would be logged out to the system in the next 15mins , cl…" at bounding box center [215, 96] width 151 height 26
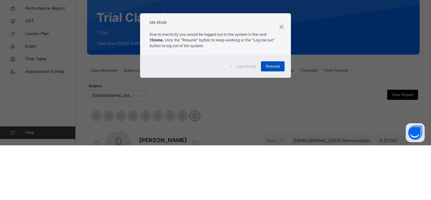
click at [270, 119] on span "Resume" at bounding box center [272, 121] width 14 height 6
